Goal: Task Accomplishment & Management: Use online tool/utility

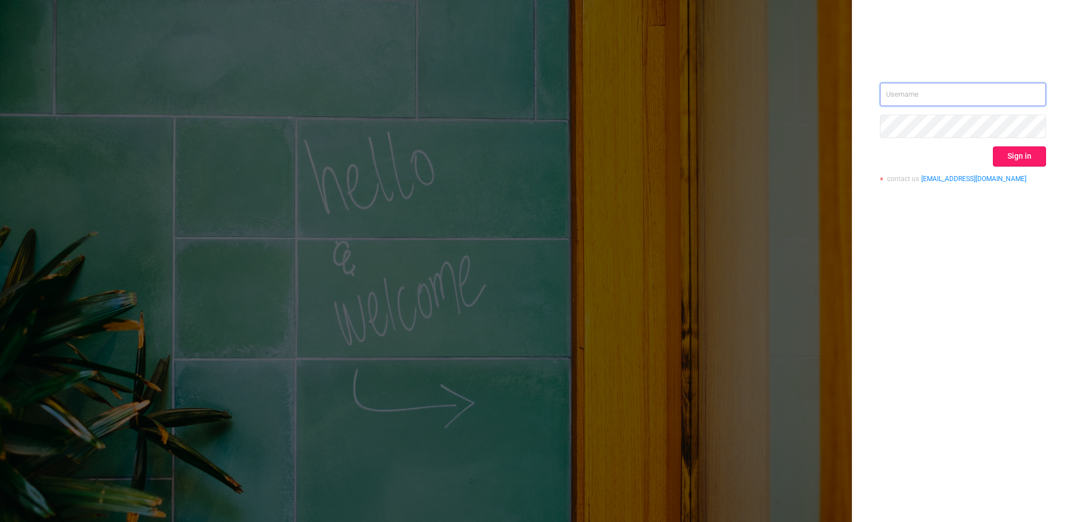
type input "[EMAIL_ADDRESS][DOMAIN_NAME]"
click at [1027, 153] on button "Sign in" at bounding box center [1019, 157] width 53 height 20
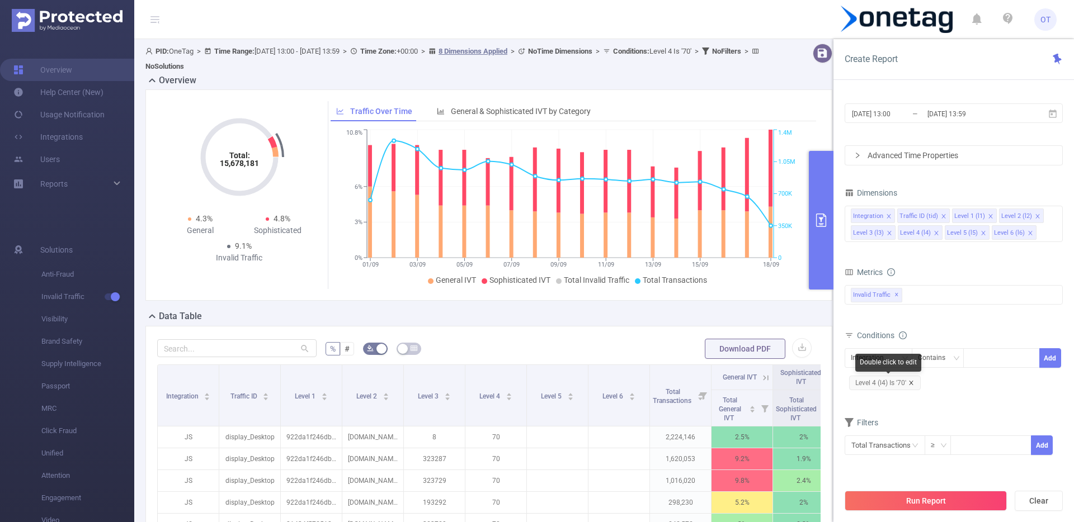
click at [912, 383] on icon "icon: close" at bounding box center [911, 383] width 6 height 6
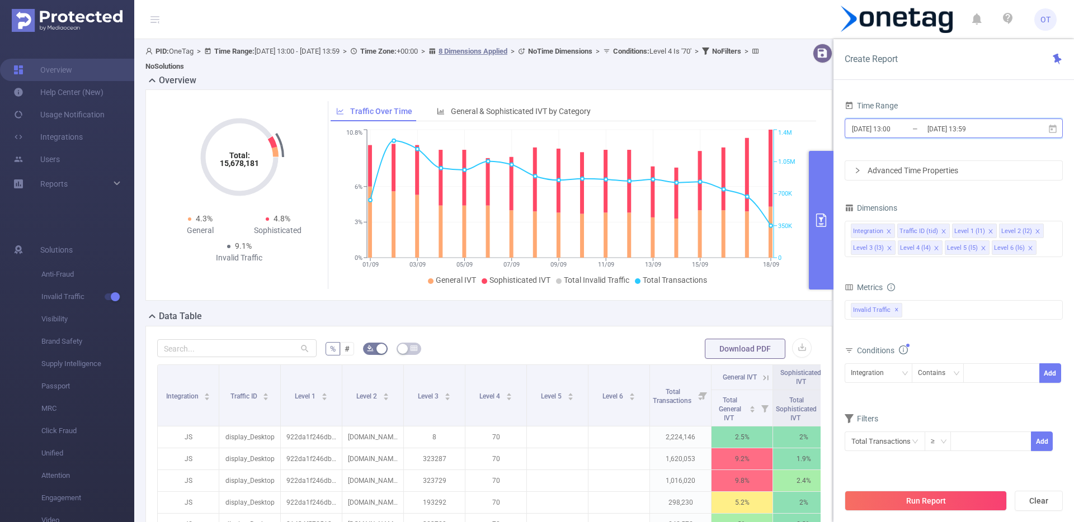
click at [1057, 125] on icon at bounding box center [1053, 129] width 10 height 10
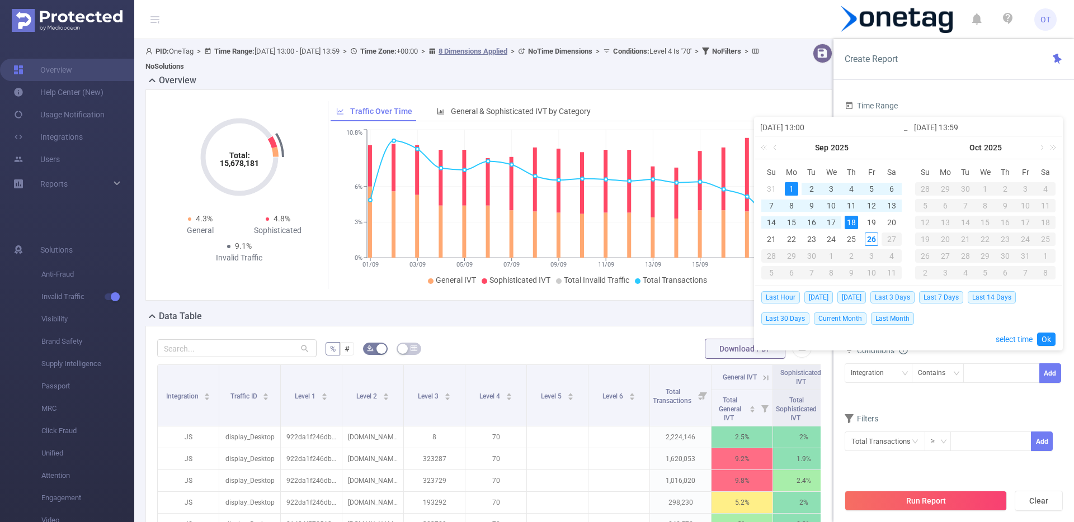
click at [855, 222] on div "18" at bounding box center [851, 222] width 13 height 13
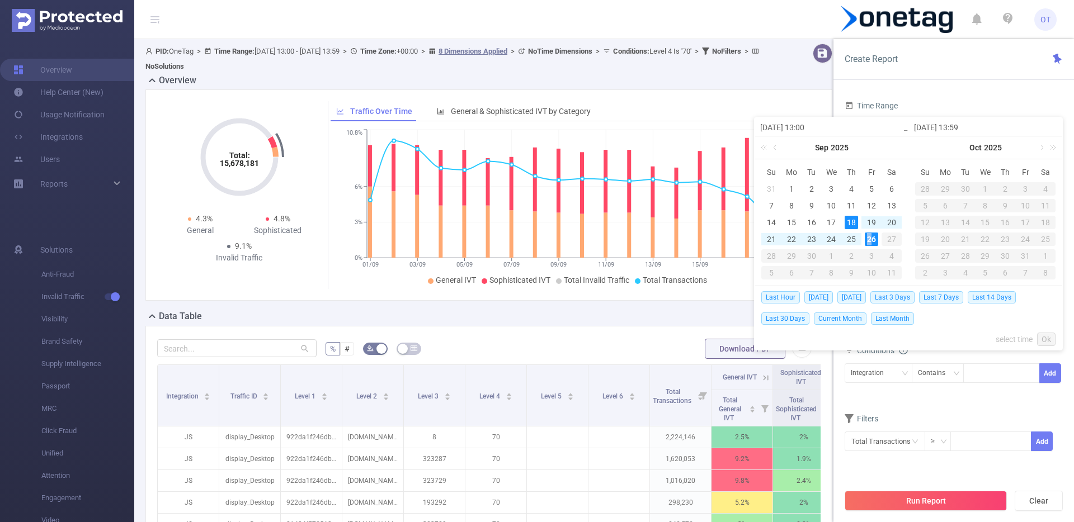
click at [869, 239] on div "26" at bounding box center [871, 239] width 13 height 13
type input "[DATE] 13:00"
type input "[DATE] 13:59"
type input "[DATE] 13:00"
type input "[DATE] 13:59"
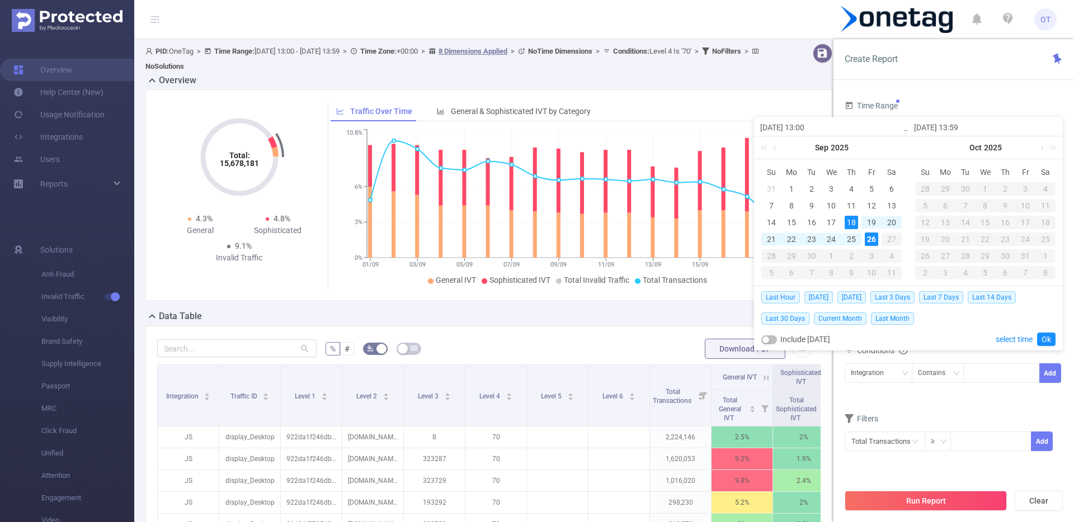
click at [850, 223] on div "18" at bounding box center [851, 222] width 13 height 13
click at [851, 241] on div "25" at bounding box center [851, 239] width 13 height 13
type input "[DATE] 13:59"
click at [929, 500] on button "Run Report" at bounding box center [926, 501] width 162 height 20
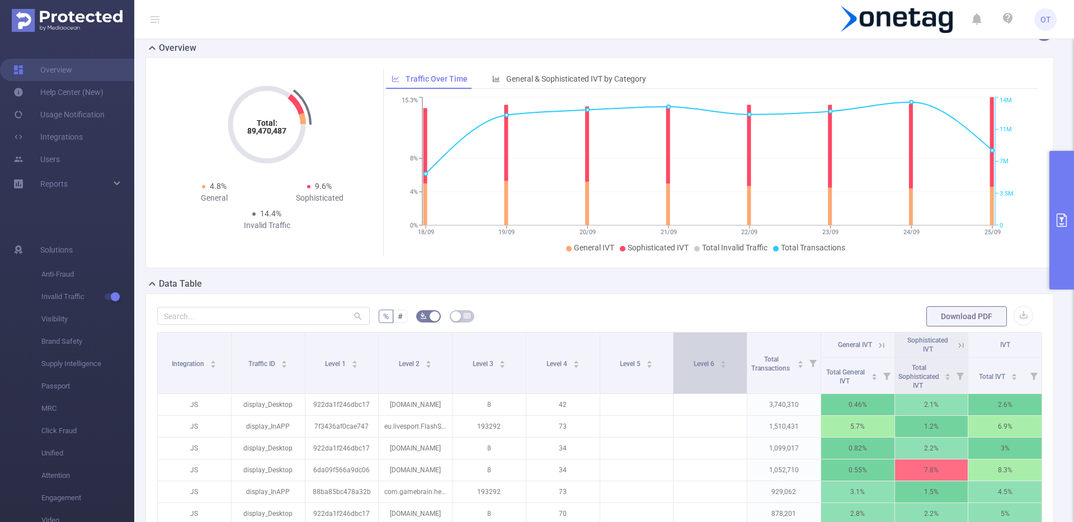
scroll to position [81, 0]
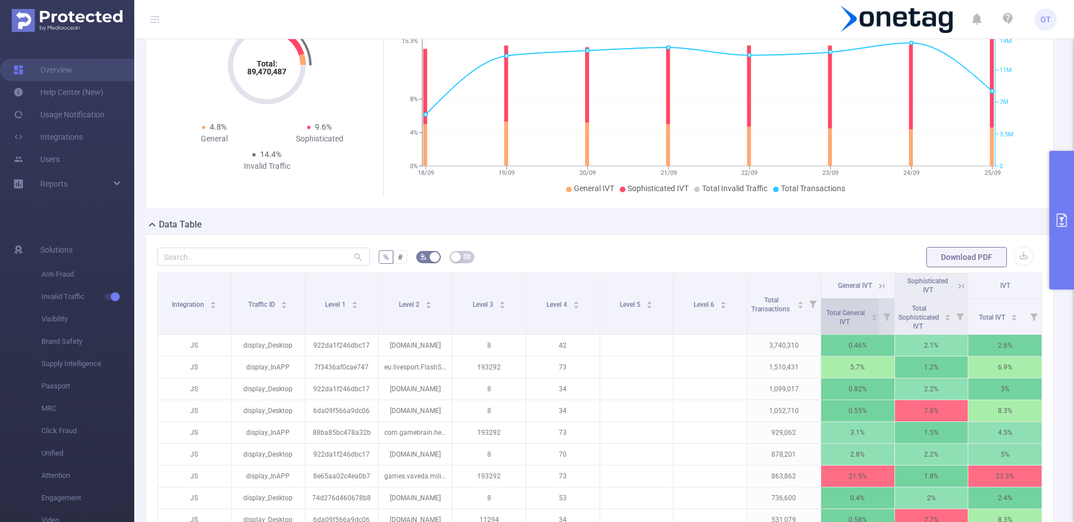
click at [872, 316] on icon "icon: caret-up" at bounding box center [874, 315] width 4 height 3
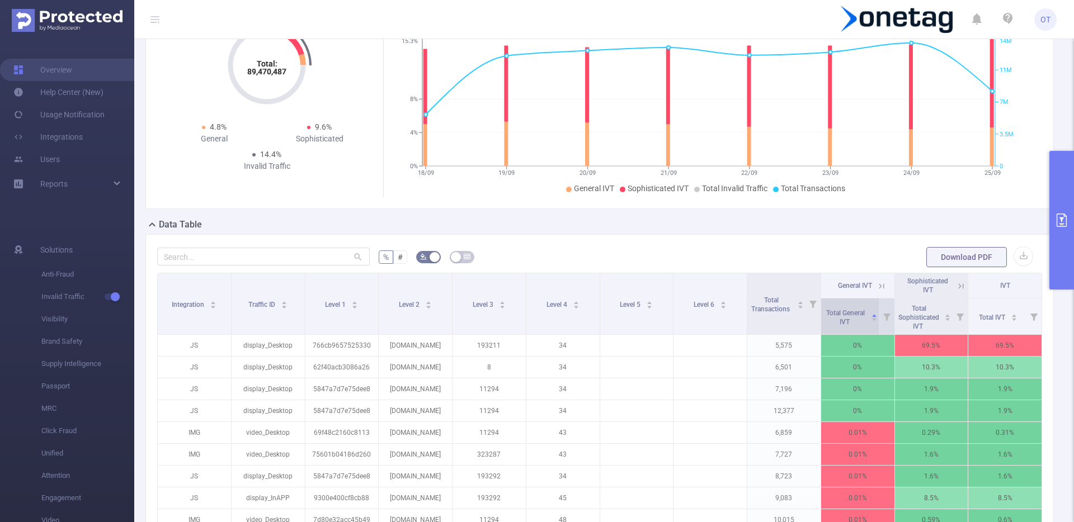
click at [860, 318] on div "Total General IVT" at bounding box center [851, 317] width 54 height 20
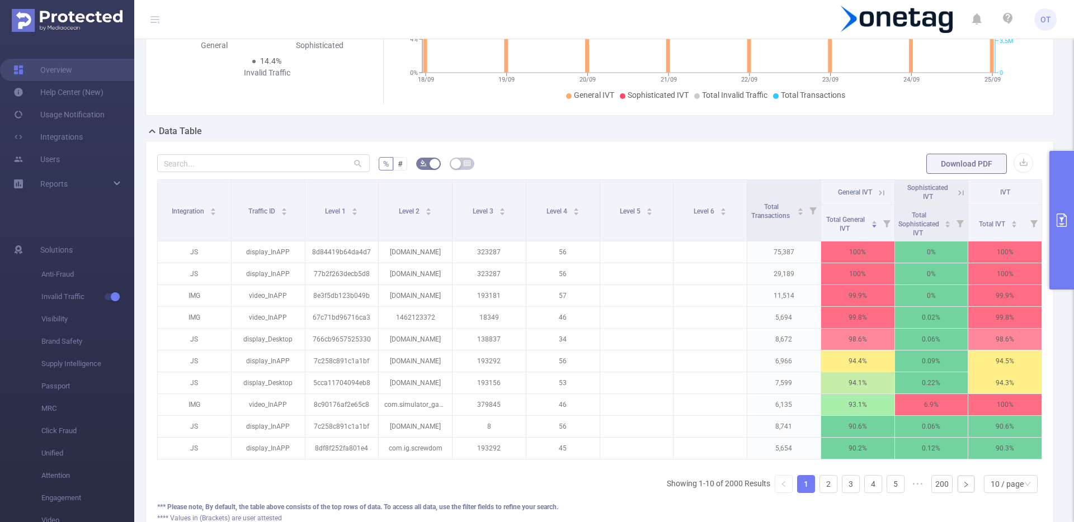
scroll to position [0, 2]
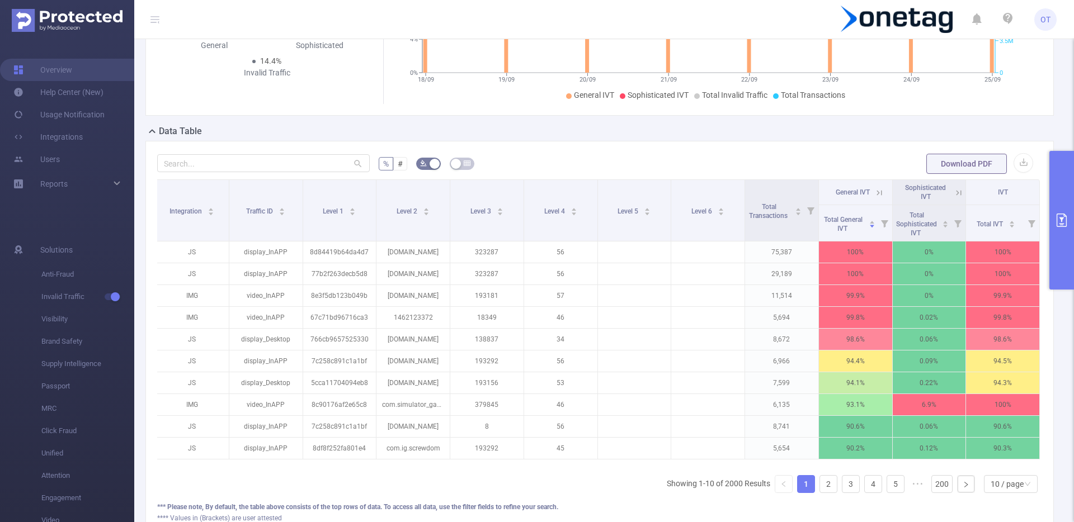
click at [874, 193] on icon at bounding box center [879, 193] width 10 height 10
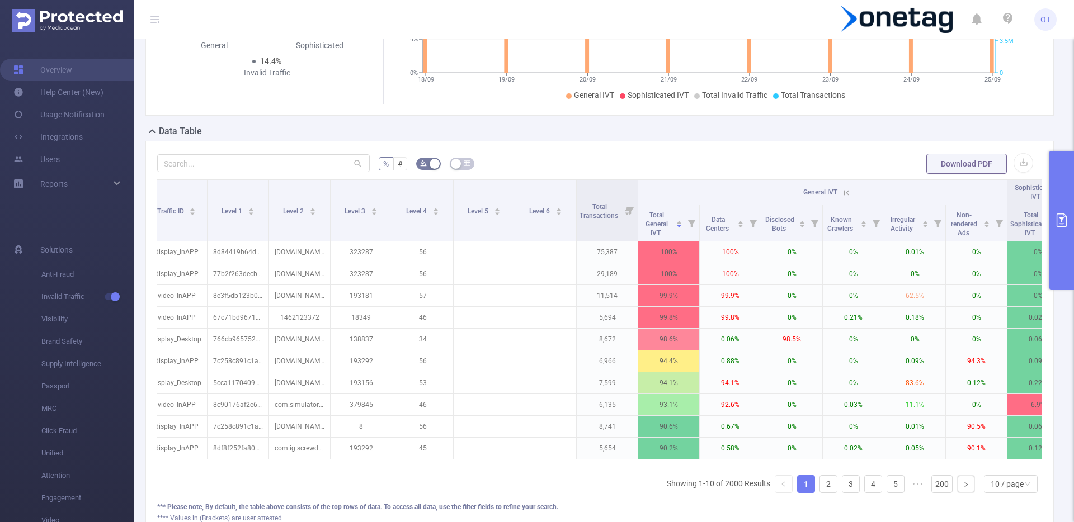
scroll to position [0, 0]
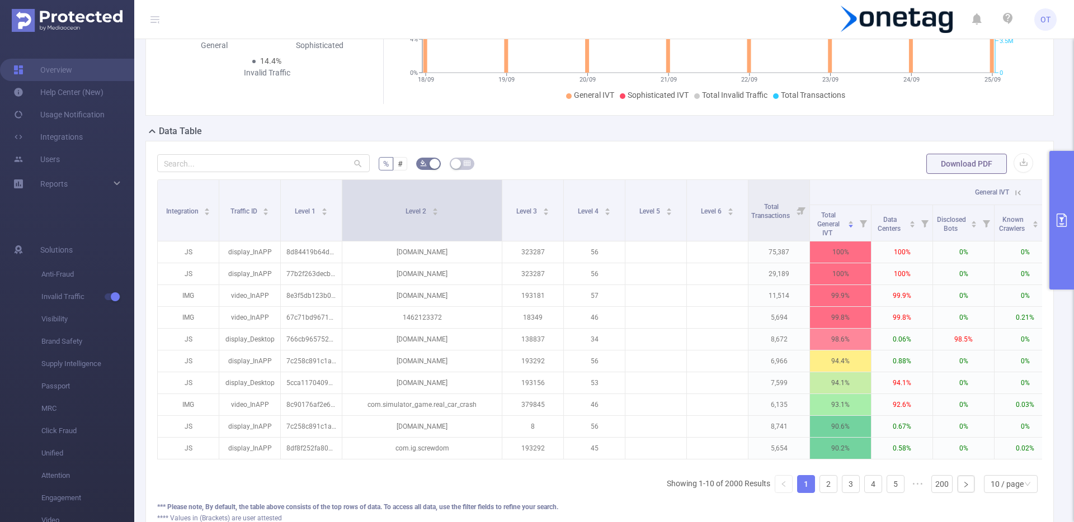
drag, startPoint x: 403, startPoint y: 206, endPoint x: 501, endPoint y: 205, distance: 98.5
click at [501, 205] on span at bounding box center [502, 210] width 6 height 61
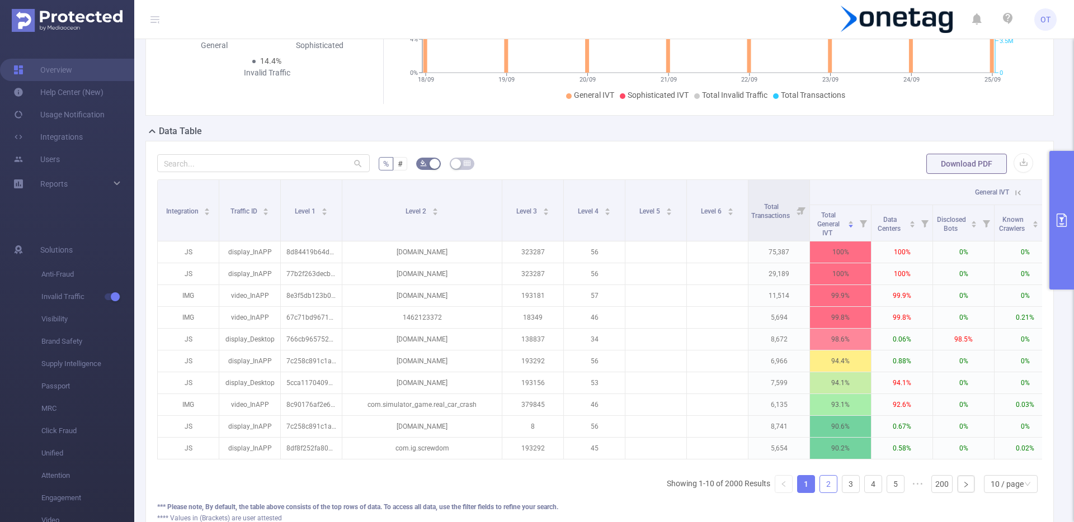
click at [821, 493] on link "2" at bounding box center [828, 484] width 17 height 17
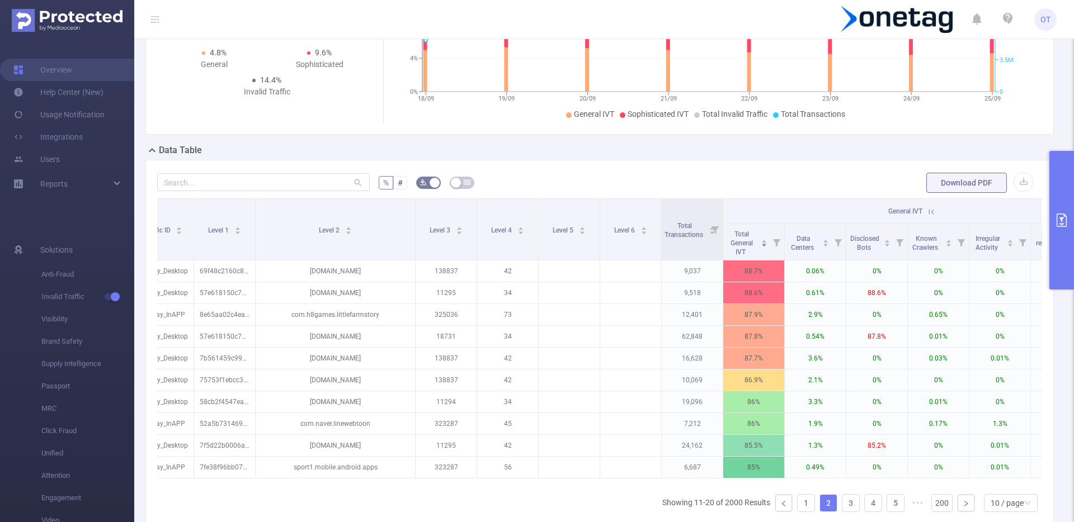
scroll to position [0, 73]
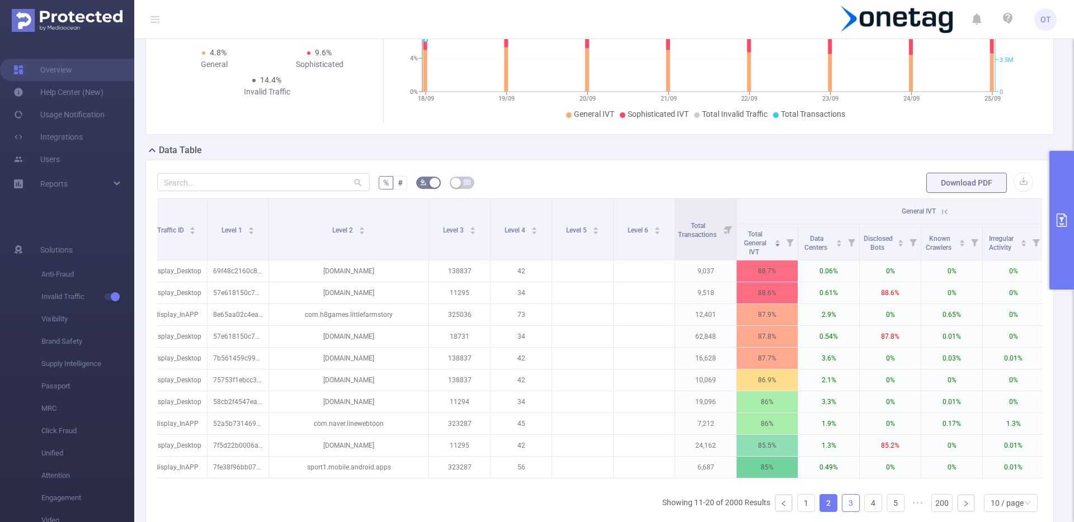
click at [842, 510] on link "3" at bounding box center [850, 503] width 17 height 17
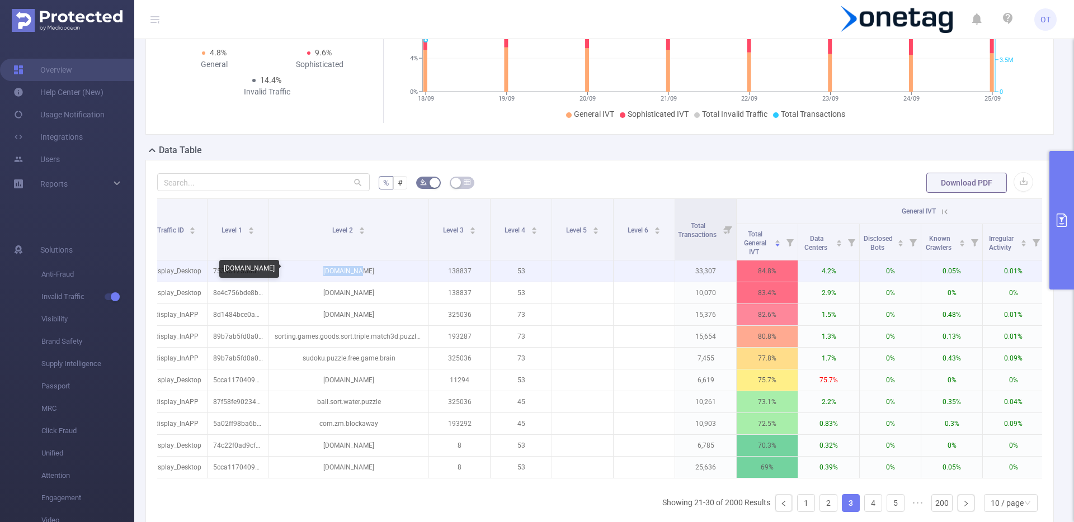
drag, startPoint x: 366, startPoint y: 272, endPoint x: 324, endPoint y: 266, distance: 43.0
click at [324, 266] on p "[DOMAIN_NAME]" at bounding box center [348, 271] width 159 height 21
copy p "[DOMAIN_NAME]"
